Goal: Task Accomplishment & Management: Manage account settings

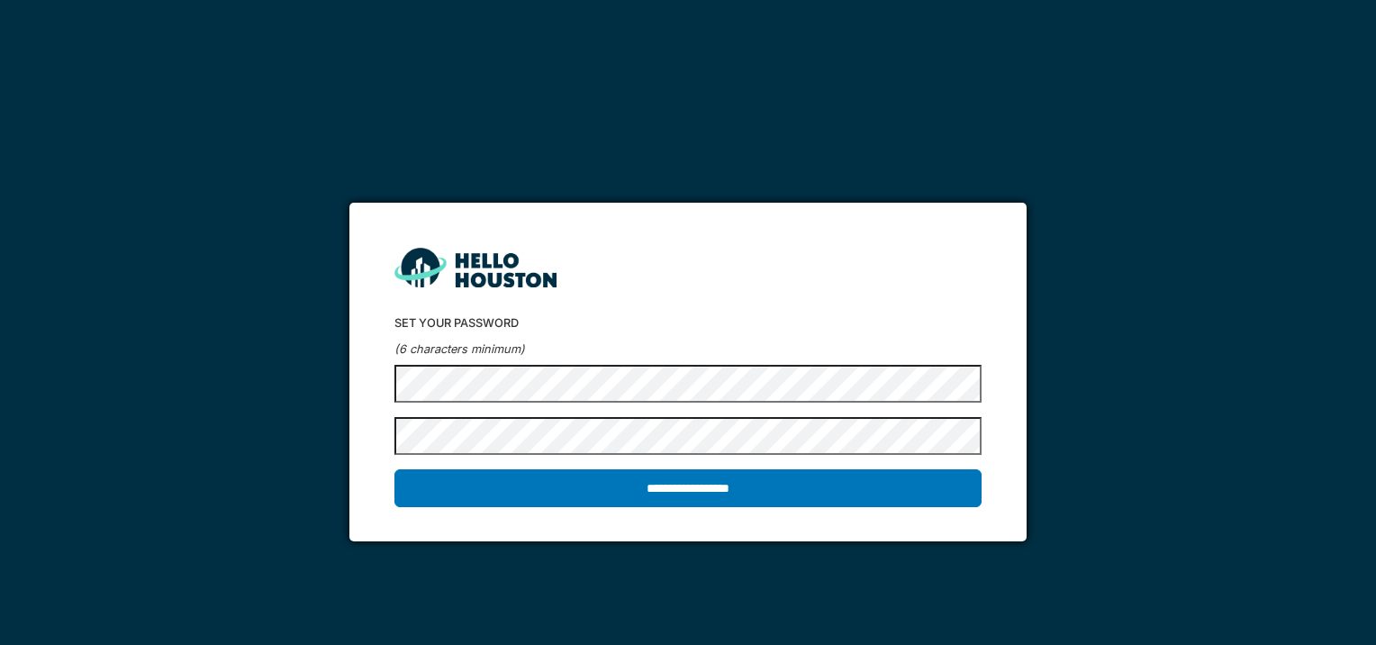
click at [349, 378] on form "**********" at bounding box center [687, 372] width 676 height 339
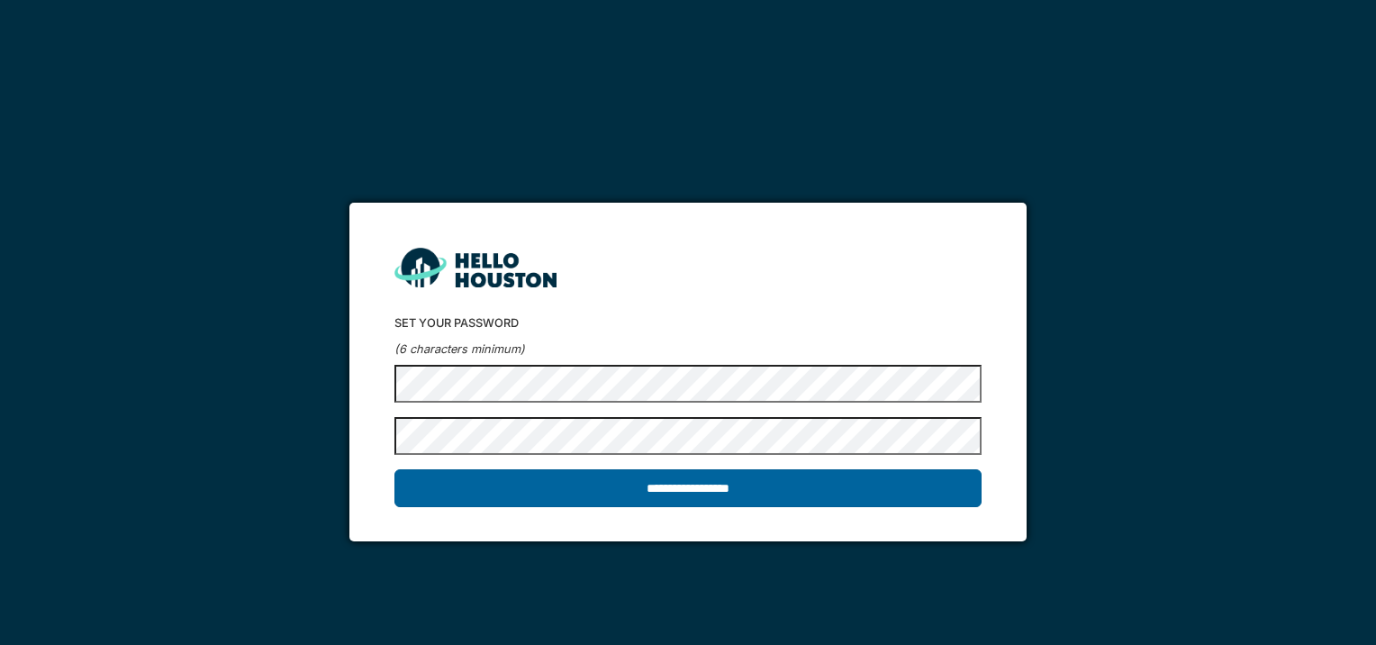
click at [698, 486] on input "**********" at bounding box center [687, 488] width 586 height 38
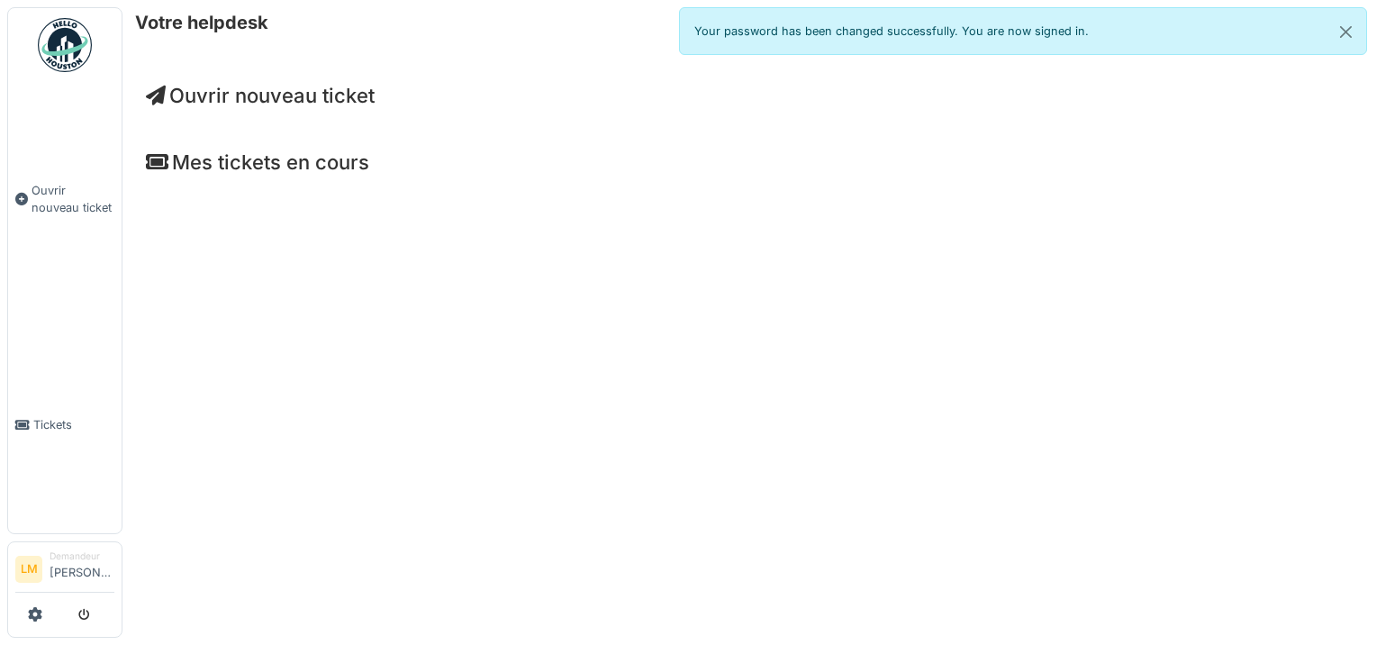
click at [69, 47] on img at bounding box center [65, 45] width 54 height 54
